Goal: Find specific page/section: Find specific page/section

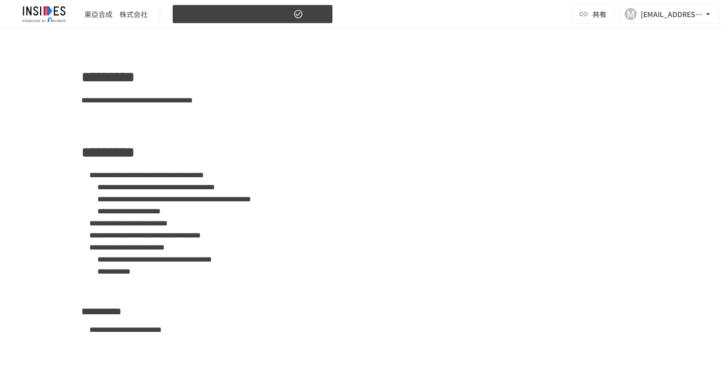
click at [323, 16] on icon "button" at bounding box center [321, 14] width 10 height 10
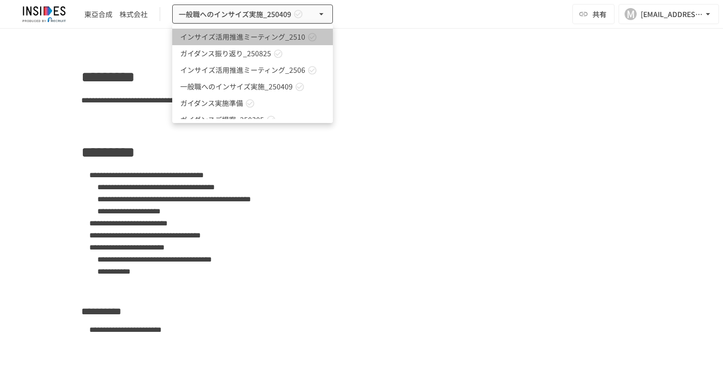
click at [290, 34] on span "インサイズ活用推進ミーティング_2510" at bounding box center [242, 37] width 125 height 11
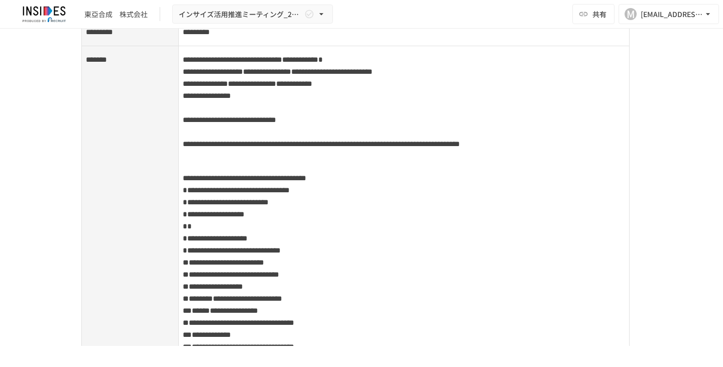
scroll to position [703, 0]
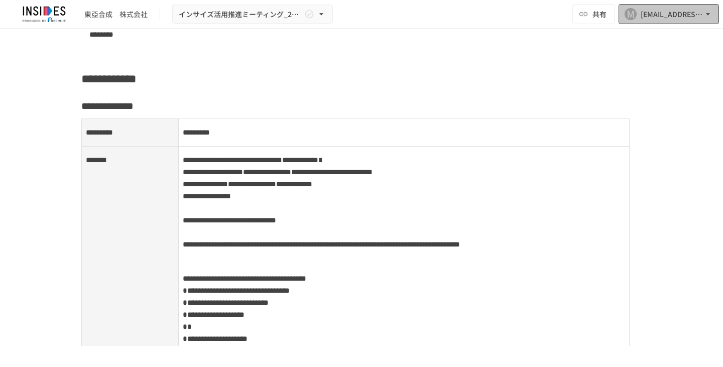
click at [705, 13] on icon "button" at bounding box center [708, 14] width 10 height 10
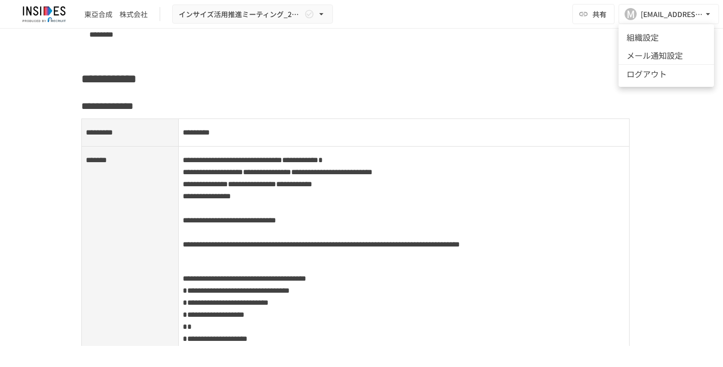
click at [705, 10] on div at bounding box center [361, 183] width 723 height 367
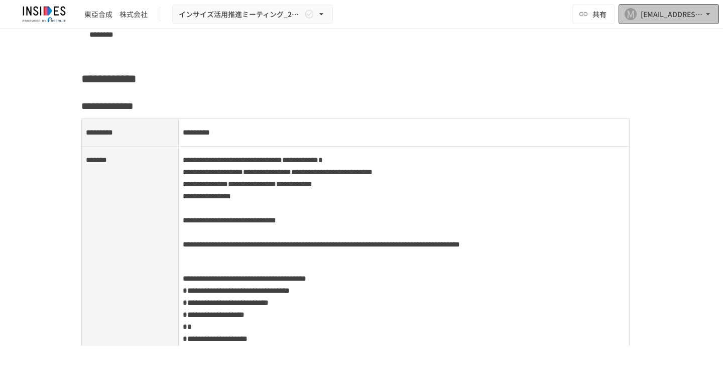
click at [704, 10] on icon "button" at bounding box center [708, 14] width 10 height 10
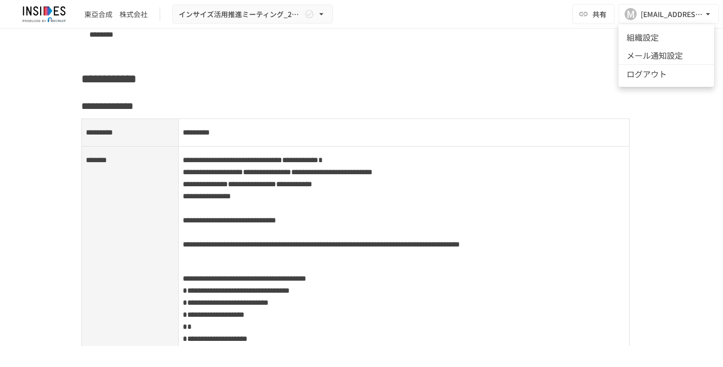
drag, startPoint x: 427, startPoint y: 66, endPoint x: 344, endPoint y: 49, distance: 84.5
click at [426, 66] on div at bounding box center [361, 183] width 723 height 367
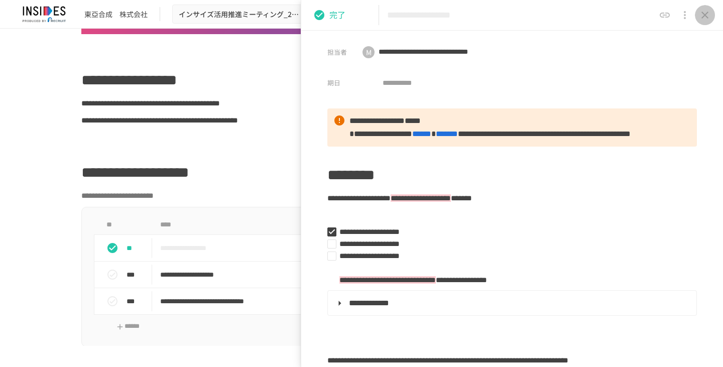
click at [699, 13] on icon "close drawer" at bounding box center [705, 15] width 12 height 12
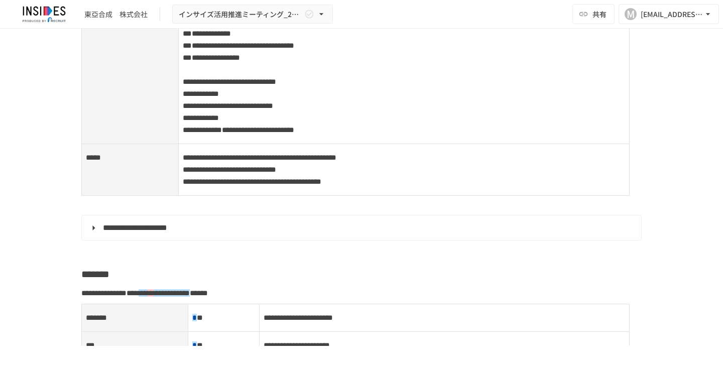
scroll to position [1255, 0]
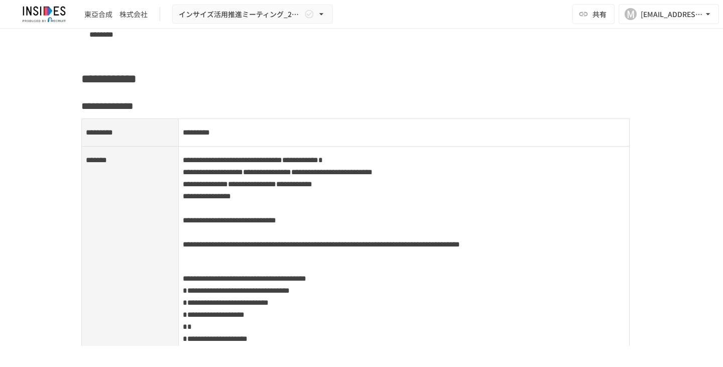
scroll to position [301, 0]
